Goal: Task Accomplishment & Management: Manage account settings

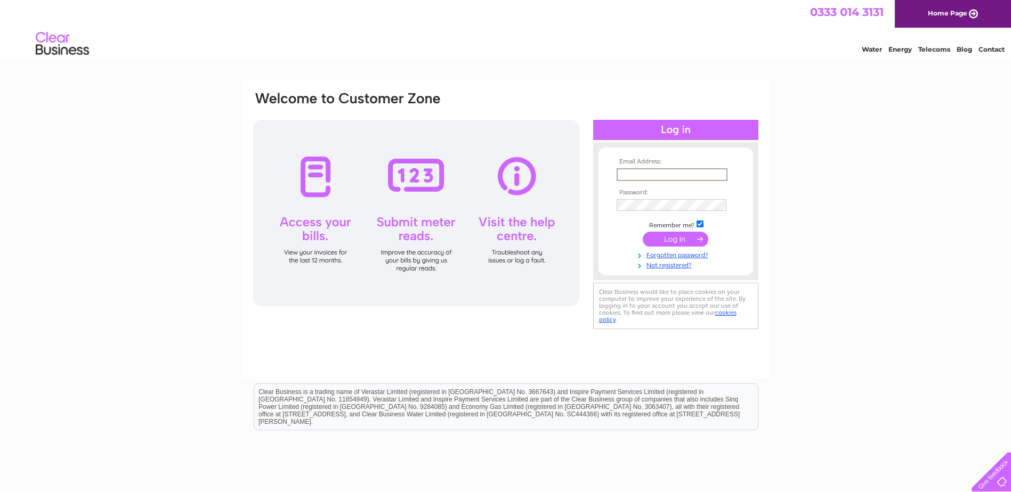
click at [637, 173] on input "text" at bounding box center [672, 174] width 111 height 13
type input "[EMAIL_ADDRESS][DOMAIN_NAME]"
click at [643, 232] on input "submit" at bounding box center [676, 239] width 66 height 15
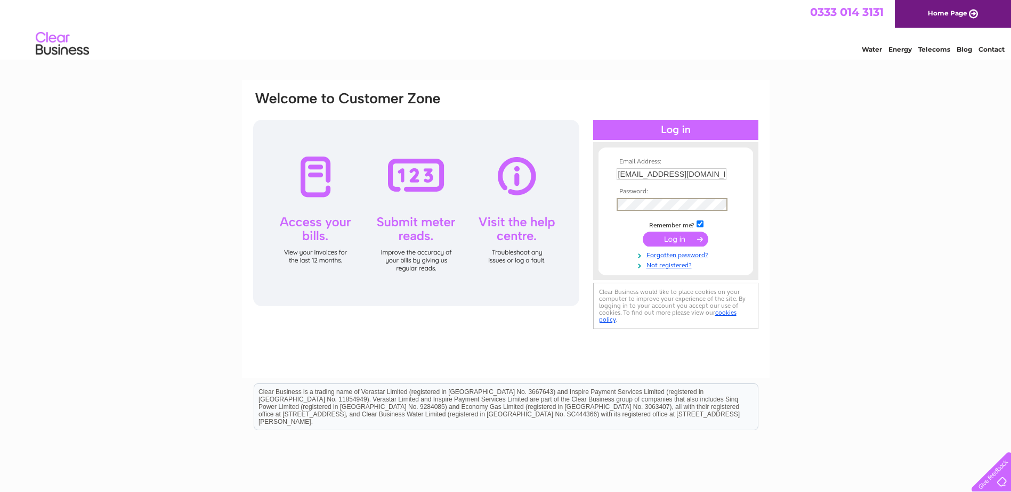
click at [674, 240] on input "submit" at bounding box center [676, 239] width 66 height 15
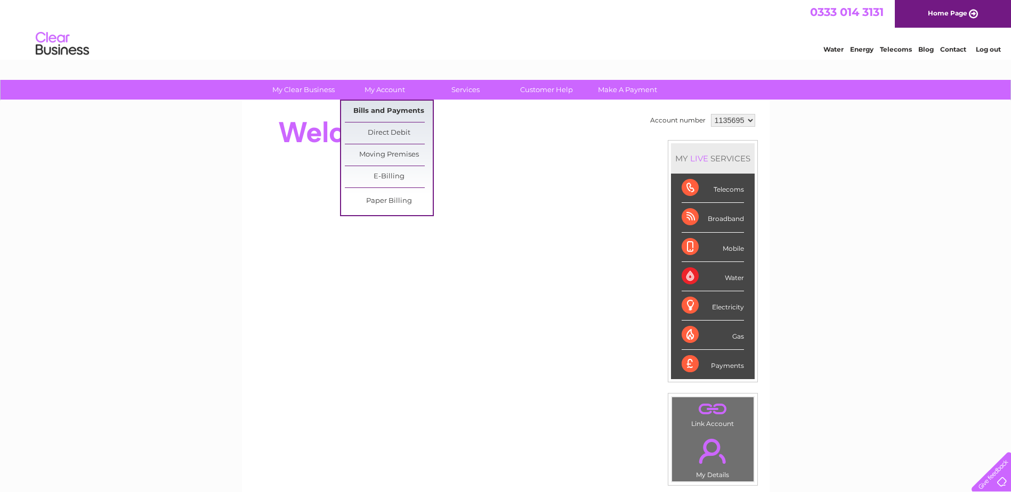
click at [408, 109] on link "Bills and Payments" at bounding box center [389, 111] width 88 height 21
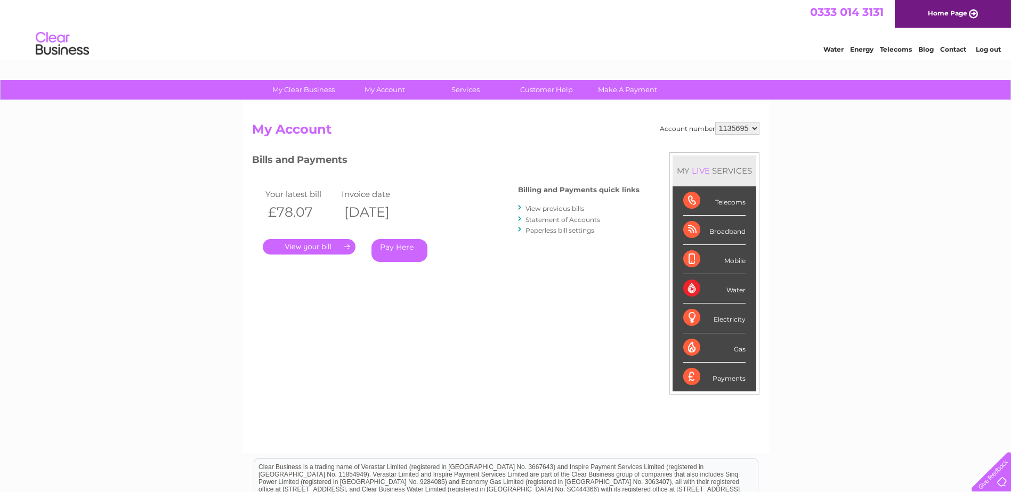
click at [303, 244] on link "." at bounding box center [309, 246] width 93 height 15
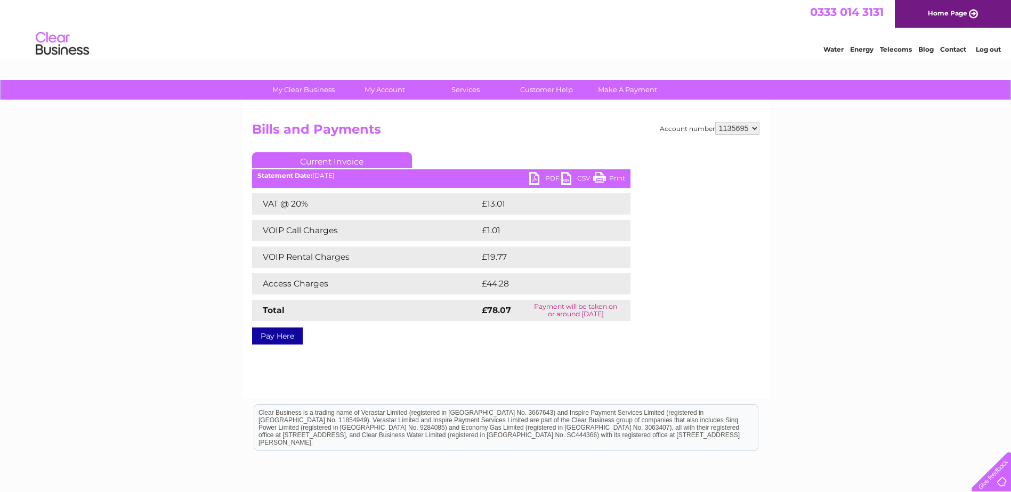
click at [553, 178] on link "PDF" at bounding box center [545, 179] width 32 height 15
click at [535, 177] on link "PDF" at bounding box center [545, 179] width 32 height 15
click at [988, 46] on link "Log out" at bounding box center [988, 49] width 25 height 8
click at [983, 50] on link "Log out" at bounding box center [988, 49] width 25 height 8
